Goal: Information Seeking & Learning: Learn about a topic

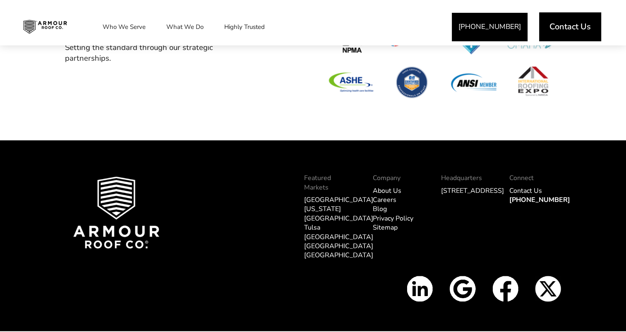
scroll to position [2590, 0]
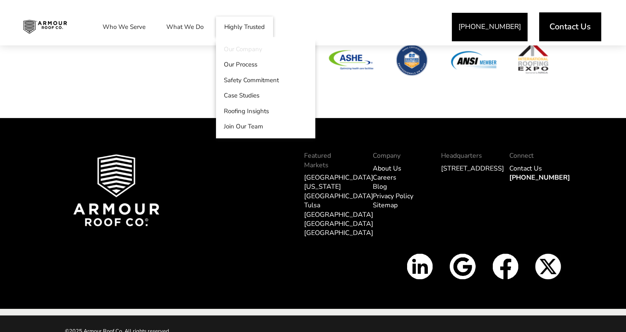
click at [249, 47] on link "Our Company" at bounding box center [265, 49] width 99 height 16
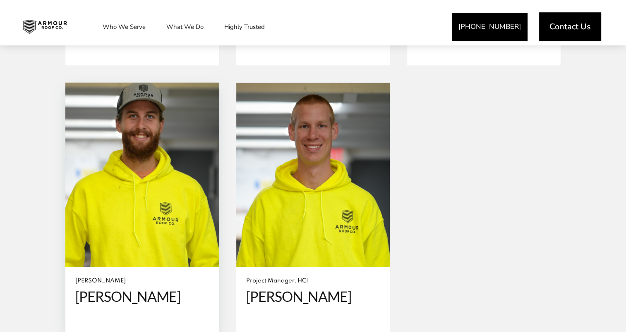
scroll to position [2428, 0]
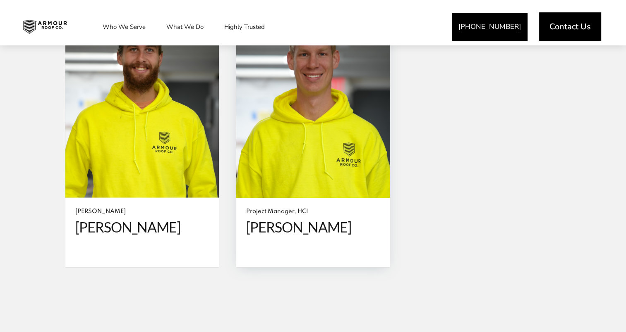
click at [283, 220] on span "Josiah Gustafson" at bounding box center [313, 227] width 134 height 17
click at [299, 108] on span at bounding box center [312, 106] width 153 height 184
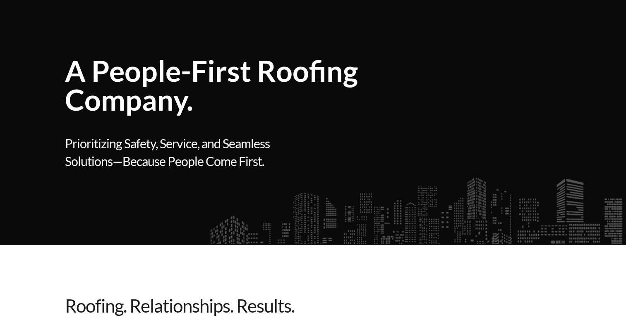
scroll to position [0, 0]
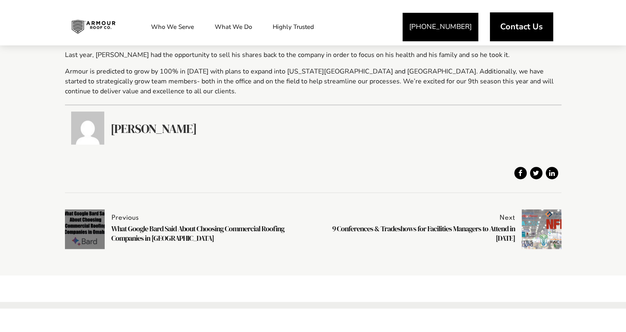
scroll to position [538, 0]
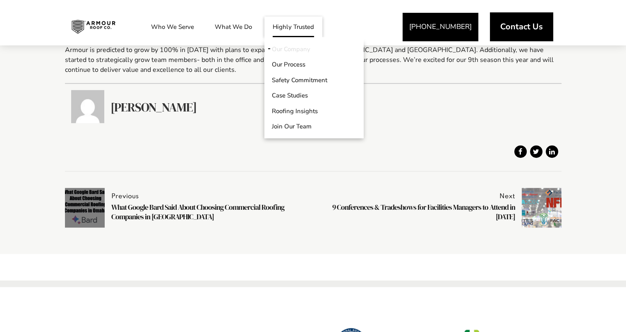
click at [296, 49] on link "Our Company" at bounding box center [313, 49] width 99 height 16
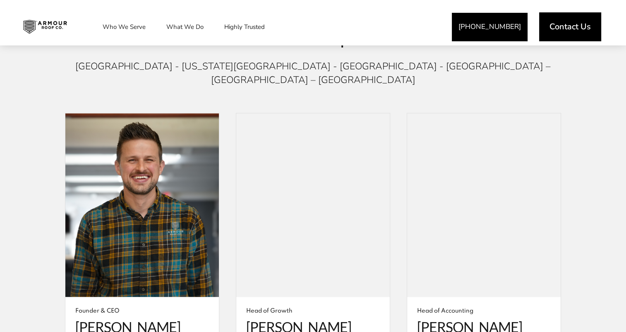
scroll to position [1530, 0]
